Goal: Navigation & Orientation: Find specific page/section

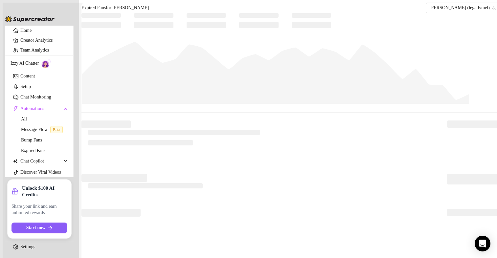
click at [173, 29] on div at bounding box center [291, 58] width 418 height 91
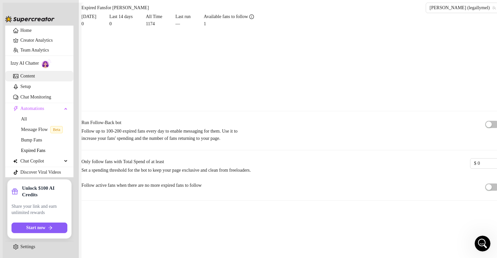
click at [21, 74] on link "Content" at bounding box center [27, 76] width 14 height 5
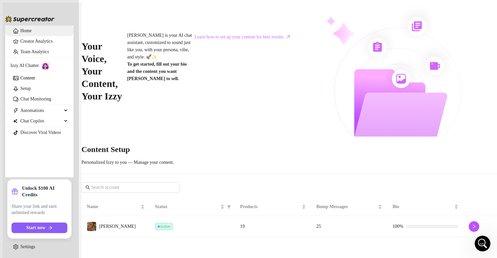
click at [20, 30] on link "Home" at bounding box center [25, 30] width 11 height 5
